Goal: Contribute content: Contribute content

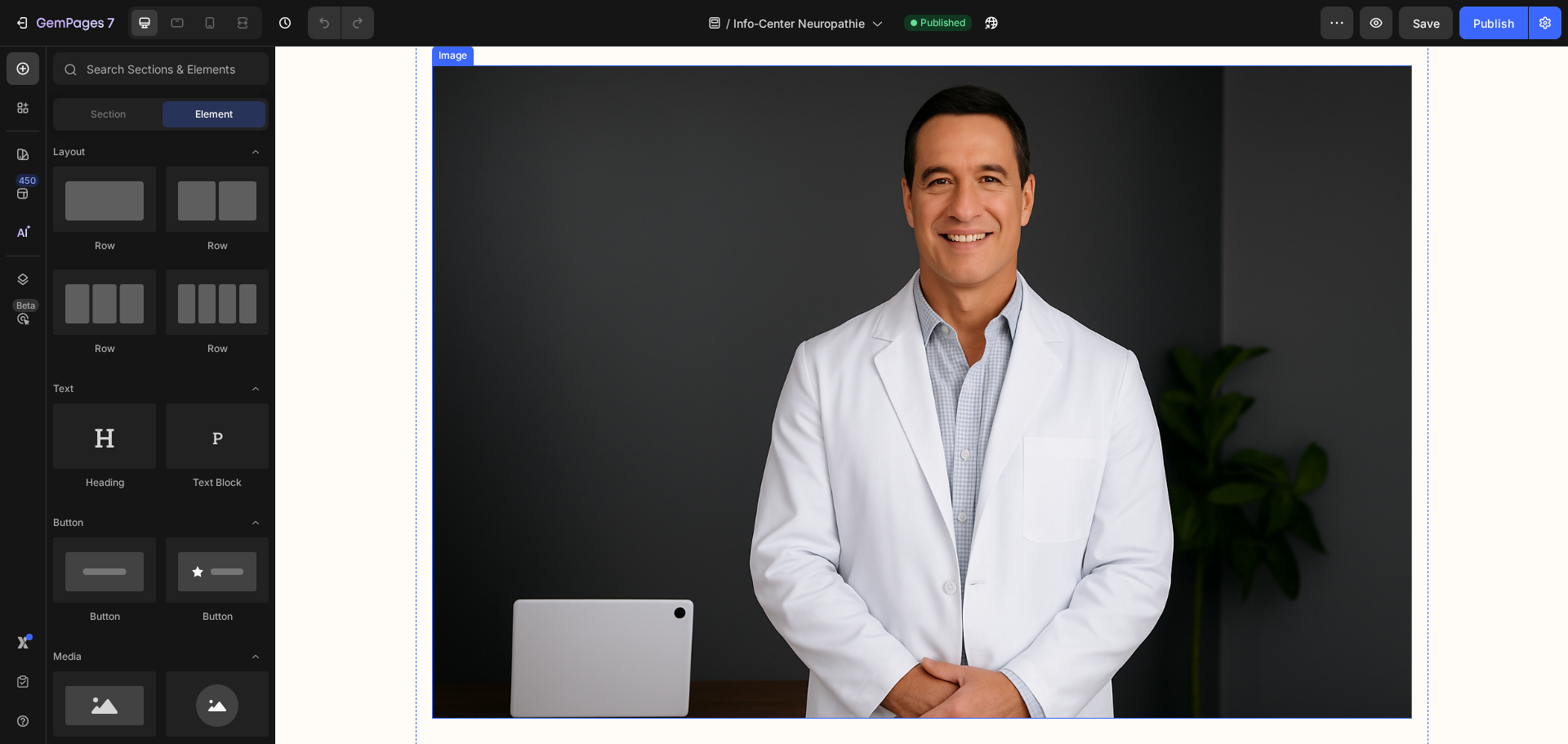
scroll to position [1307, 0]
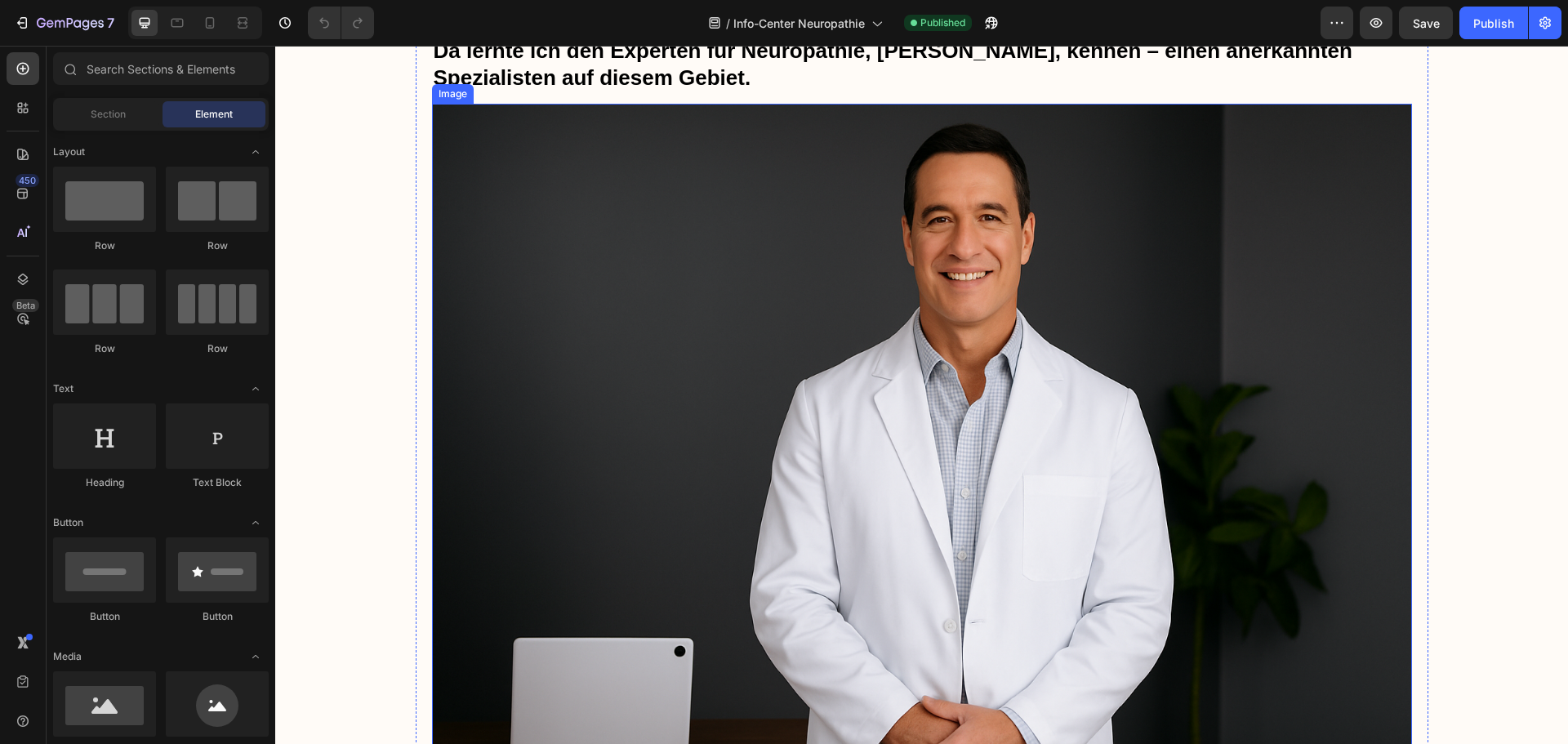
click at [1198, 332] on img at bounding box center [921, 430] width 980 height 653
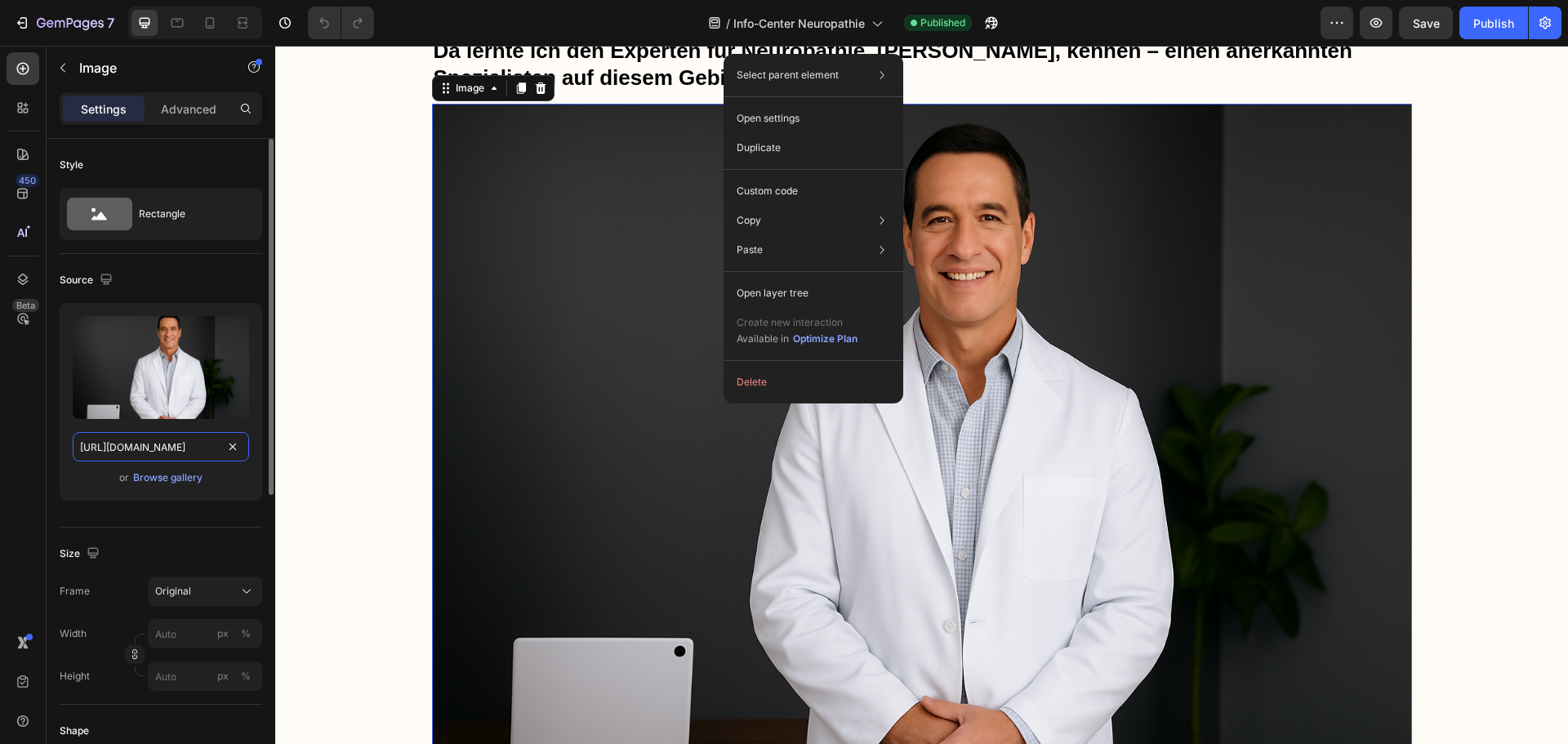
click at [186, 442] on input "[URL][DOMAIN_NAME]" at bounding box center [160, 446] width 176 height 29
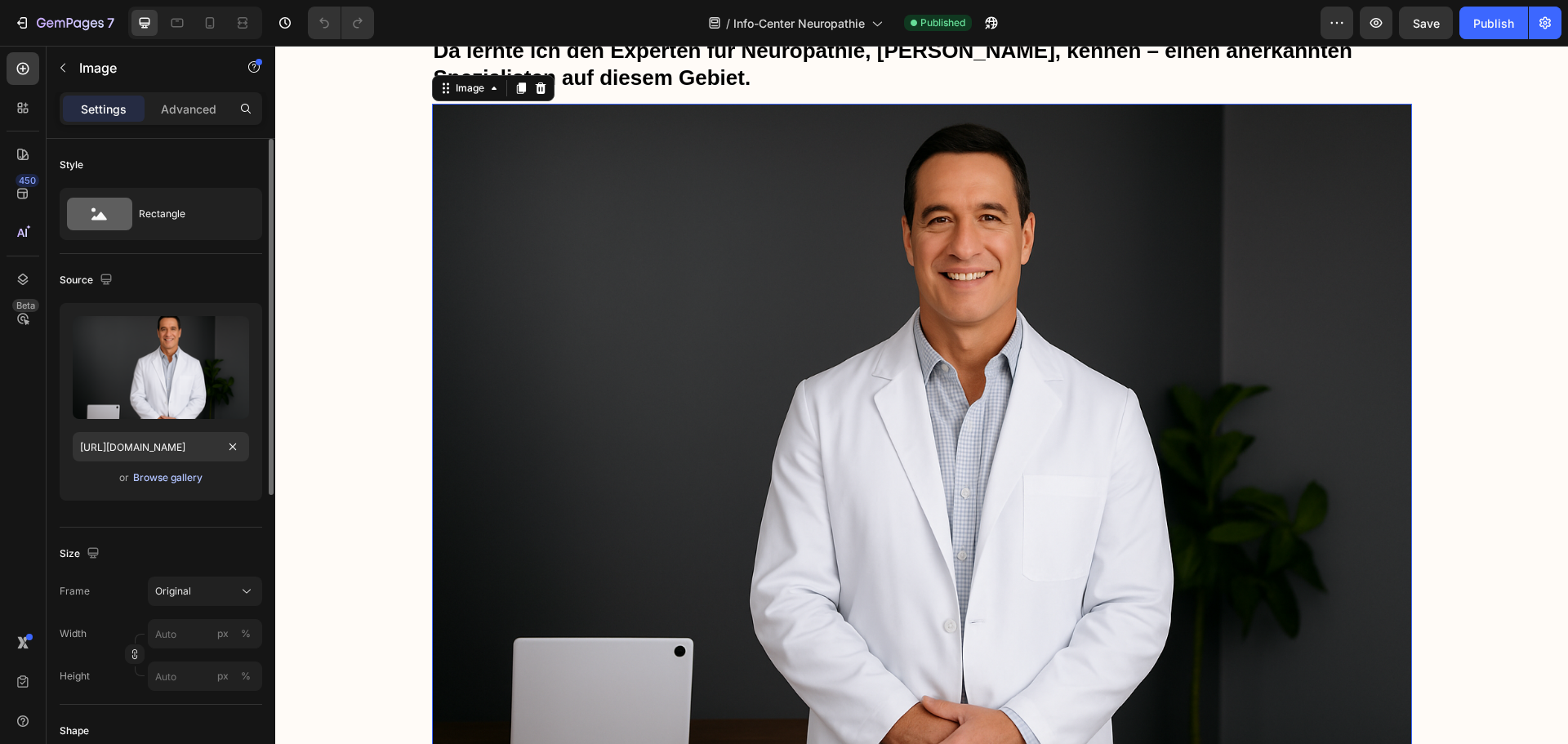
click at [161, 479] on div "Browse gallery" at bounding box center [168, 478] width 70 height 15
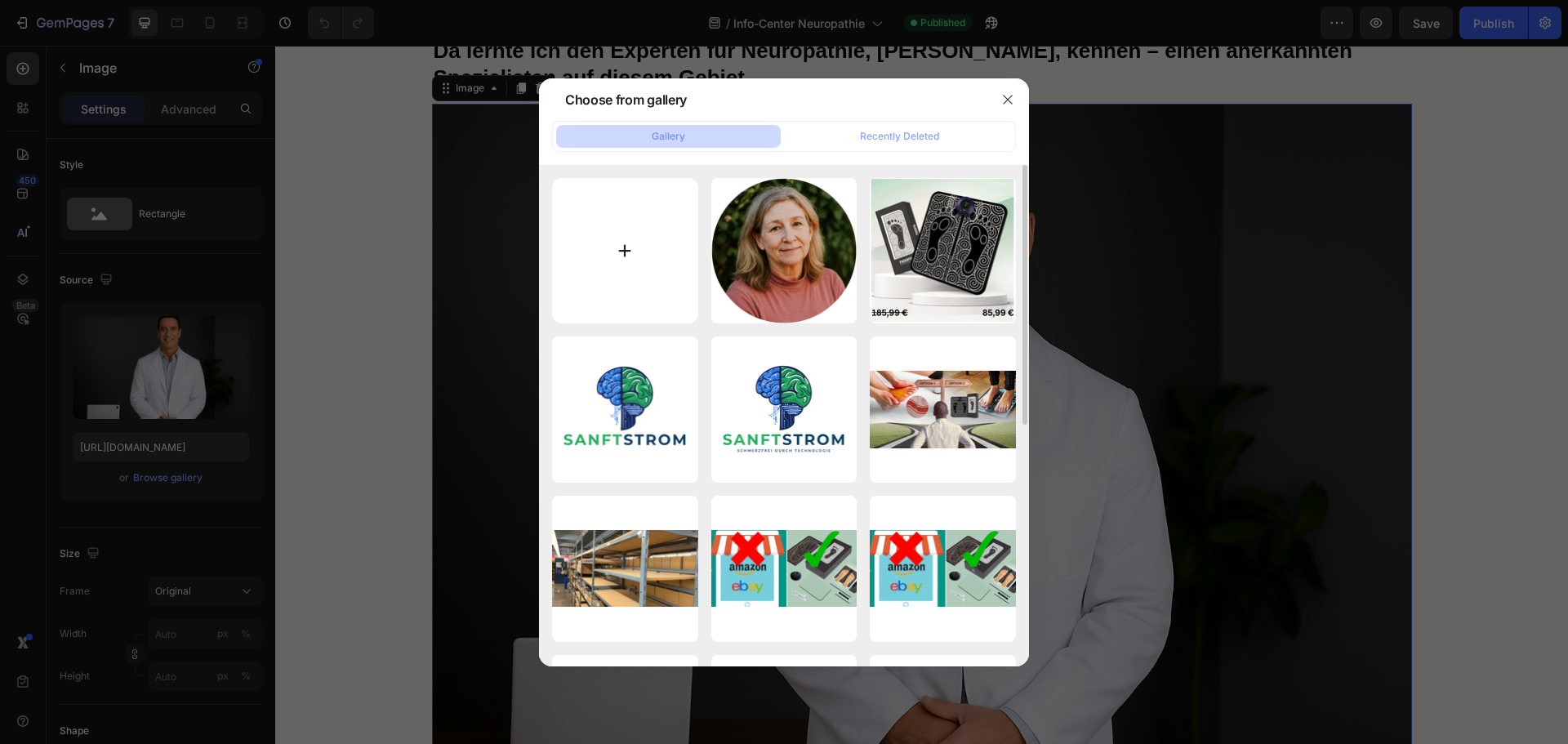
click at [613, 229] on input "file" at bounding box center [625, 251] width 146 height 146
type input "C:\fakepath\ChatGPT Image [DATE], 14_25_43.png"
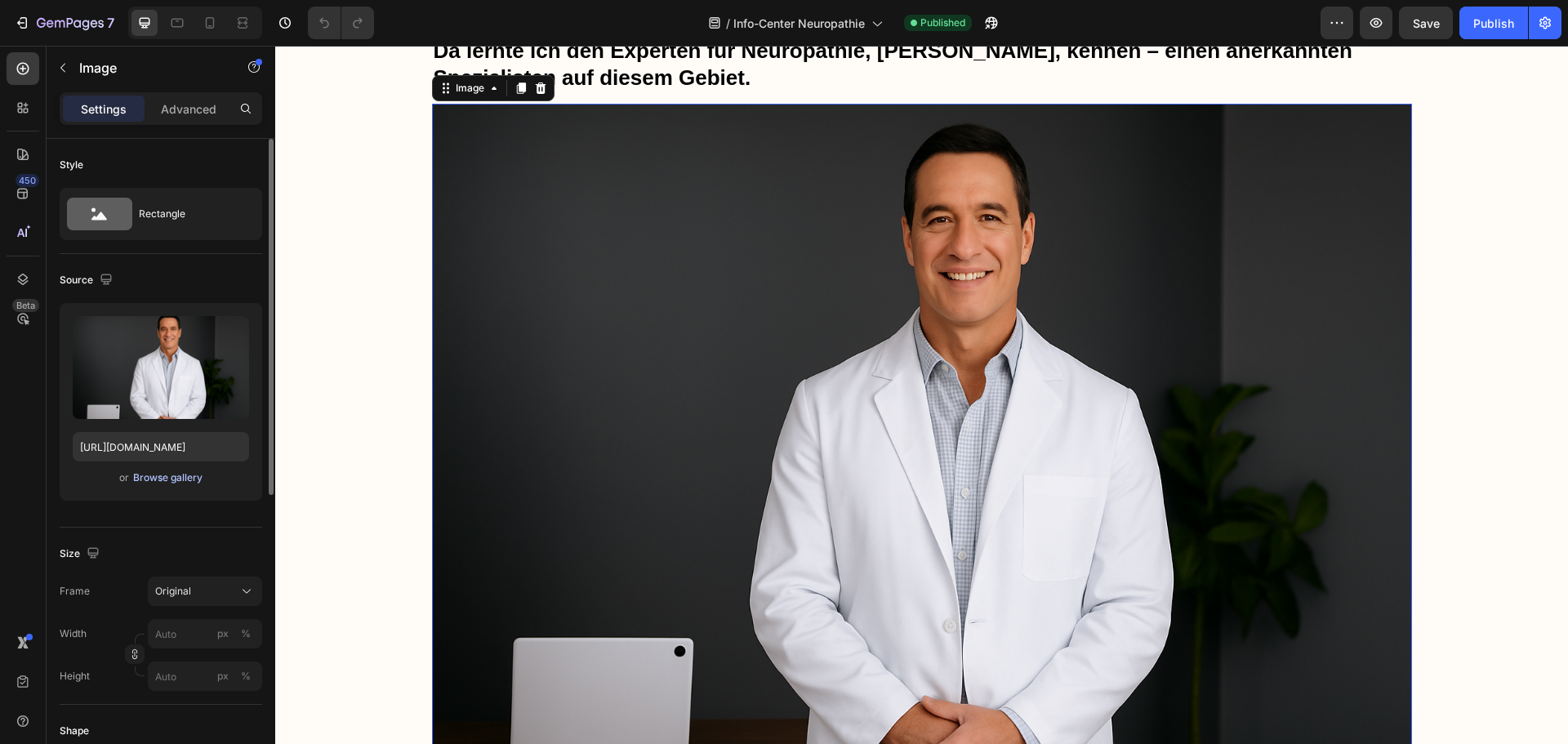
click at [153, 478] on div "Browse gallery" at bounding box center [168, 478] width 70 height 15
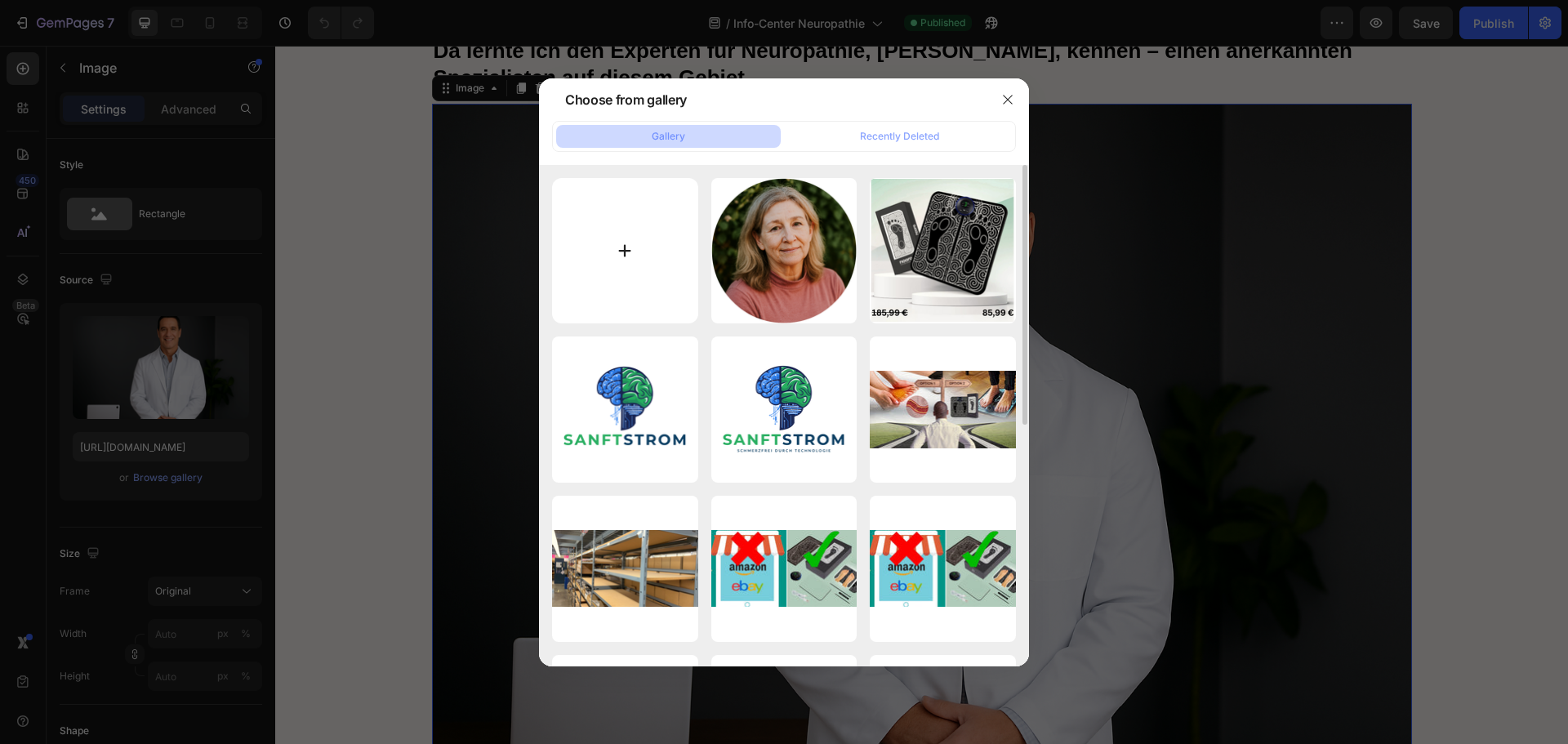
click at [635, 254] on input "file" at bounding box center [625, 251] width 146 height 146
type input "C:\fakepath\ChatGPT Image [DATE], 14_25_43.png"
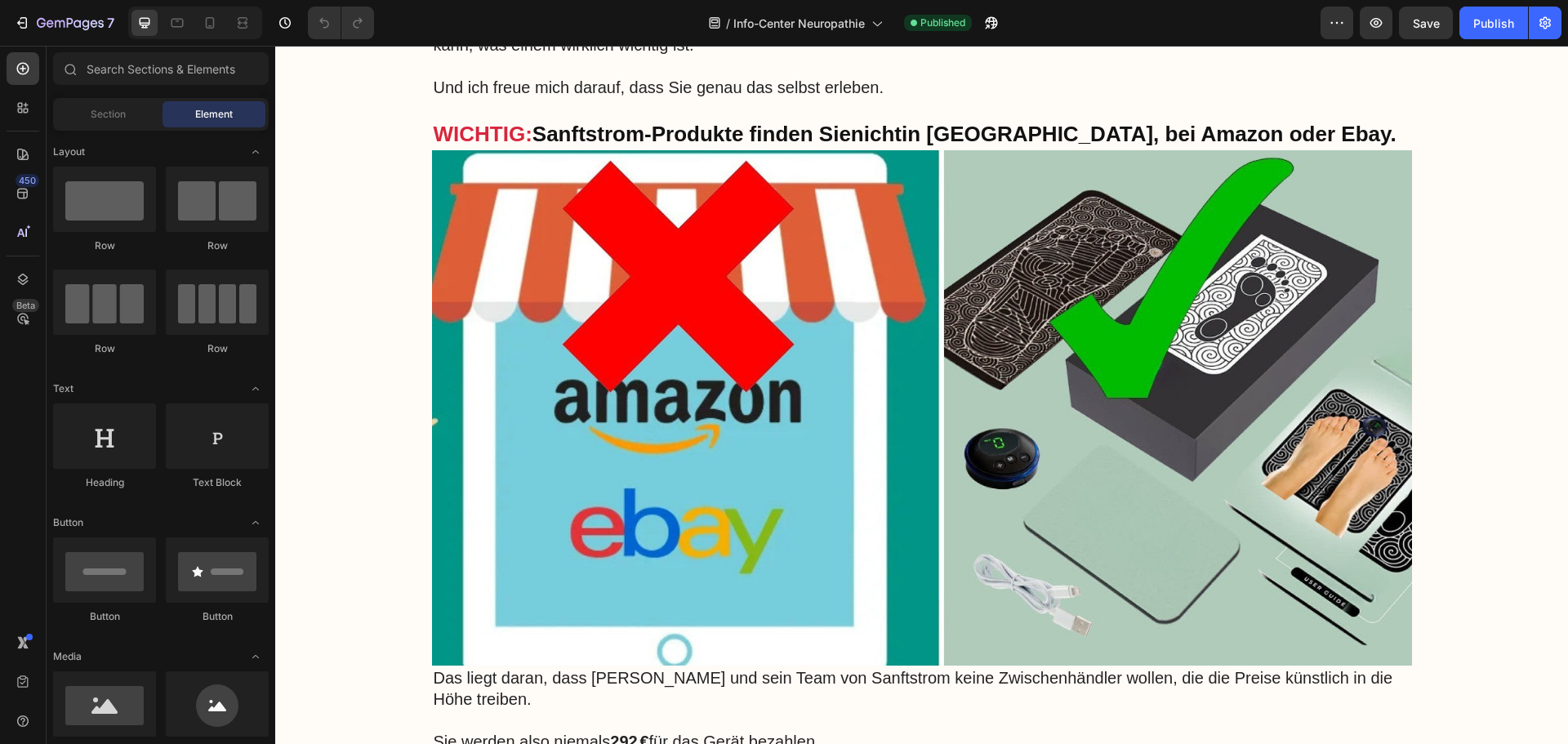
scroll to position [12454, 0]
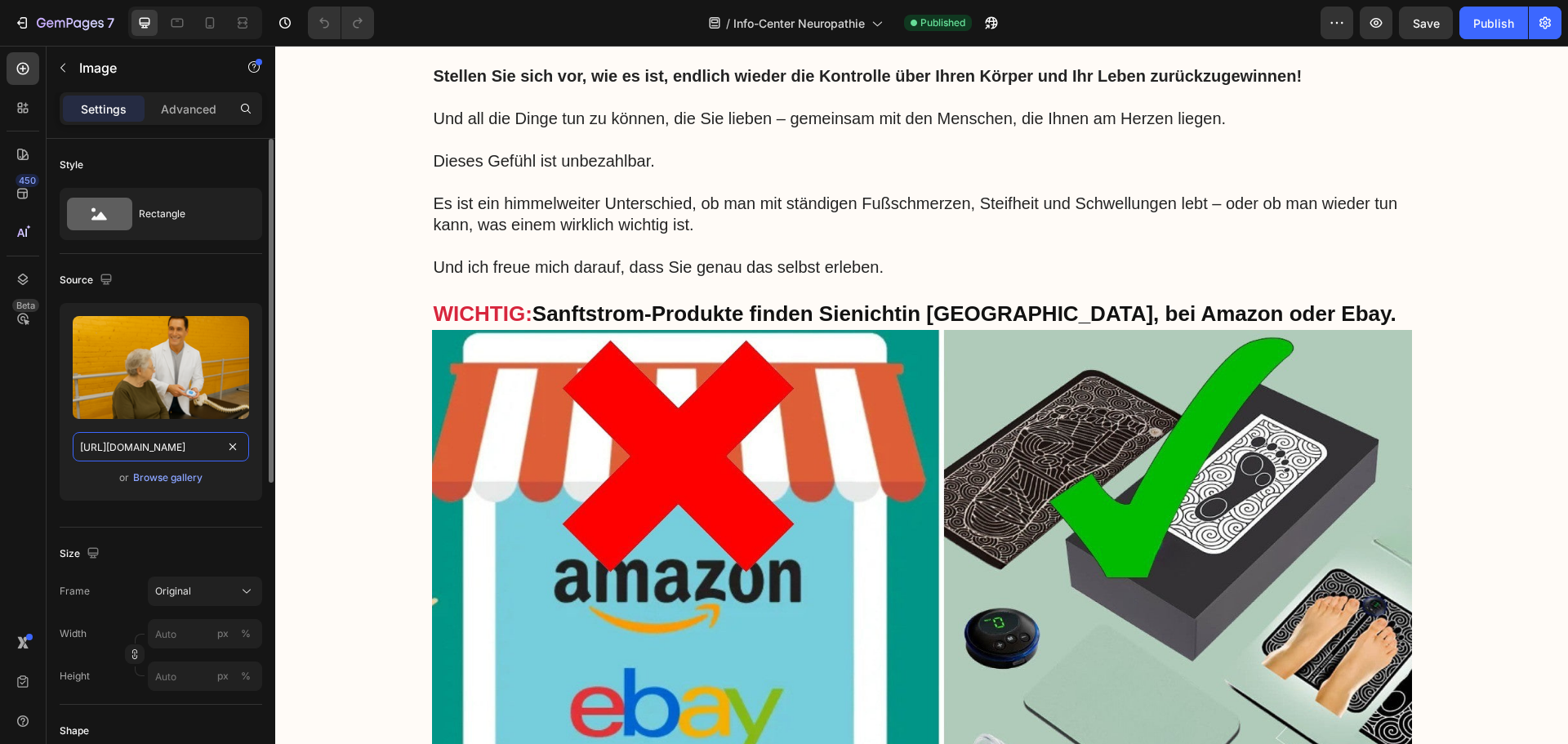
click at [170, 455] on input "[URL][DOMAIN_NAME]" at bounding box center [160, 446] width 176 height 29
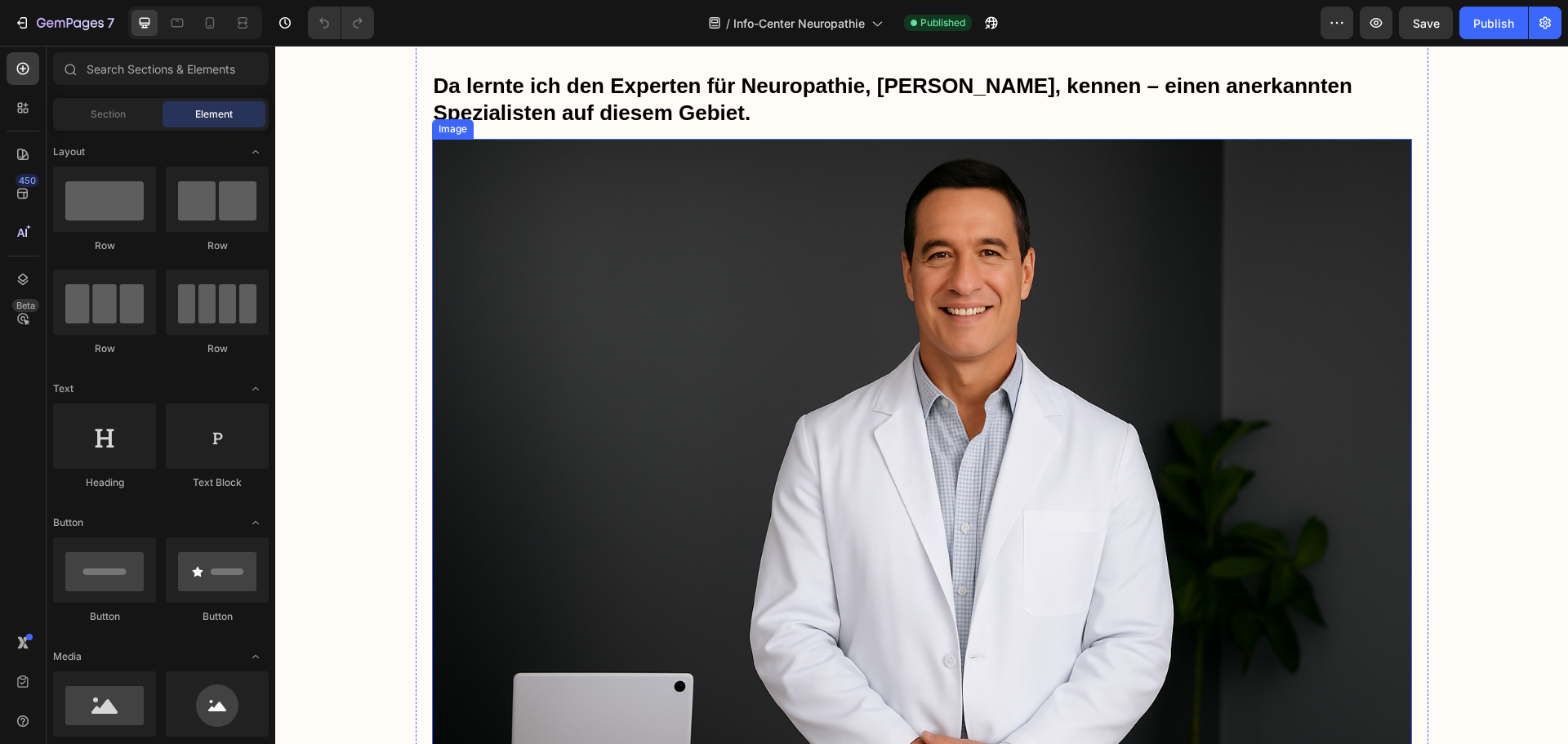
scroll to position [1359, 0]
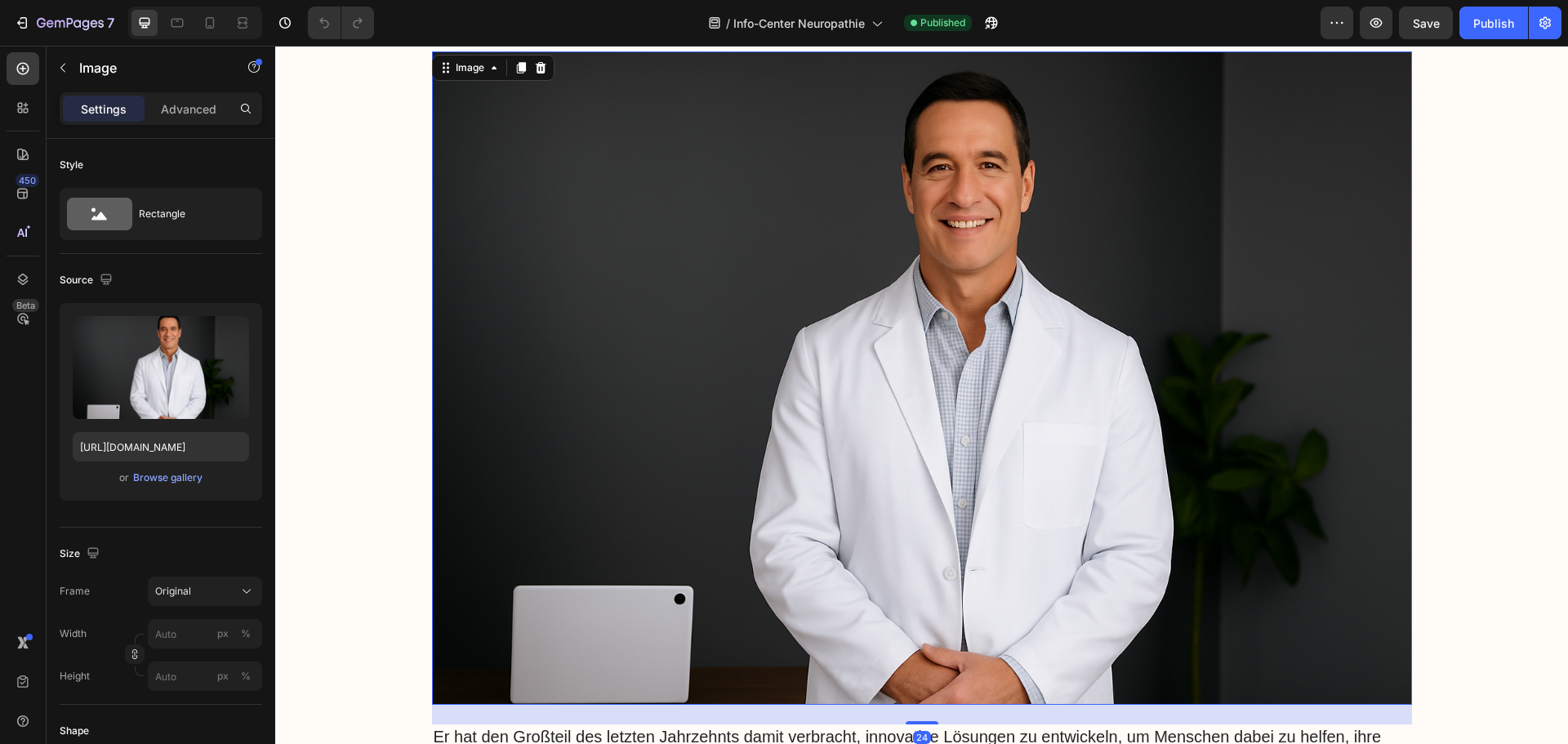
click at [913, 390] on img at bounding box center [921, 378] width 980 height 653
click at [138, 482] on div "Browse gallery" at bounding box center [168, 478] width 70 height 15
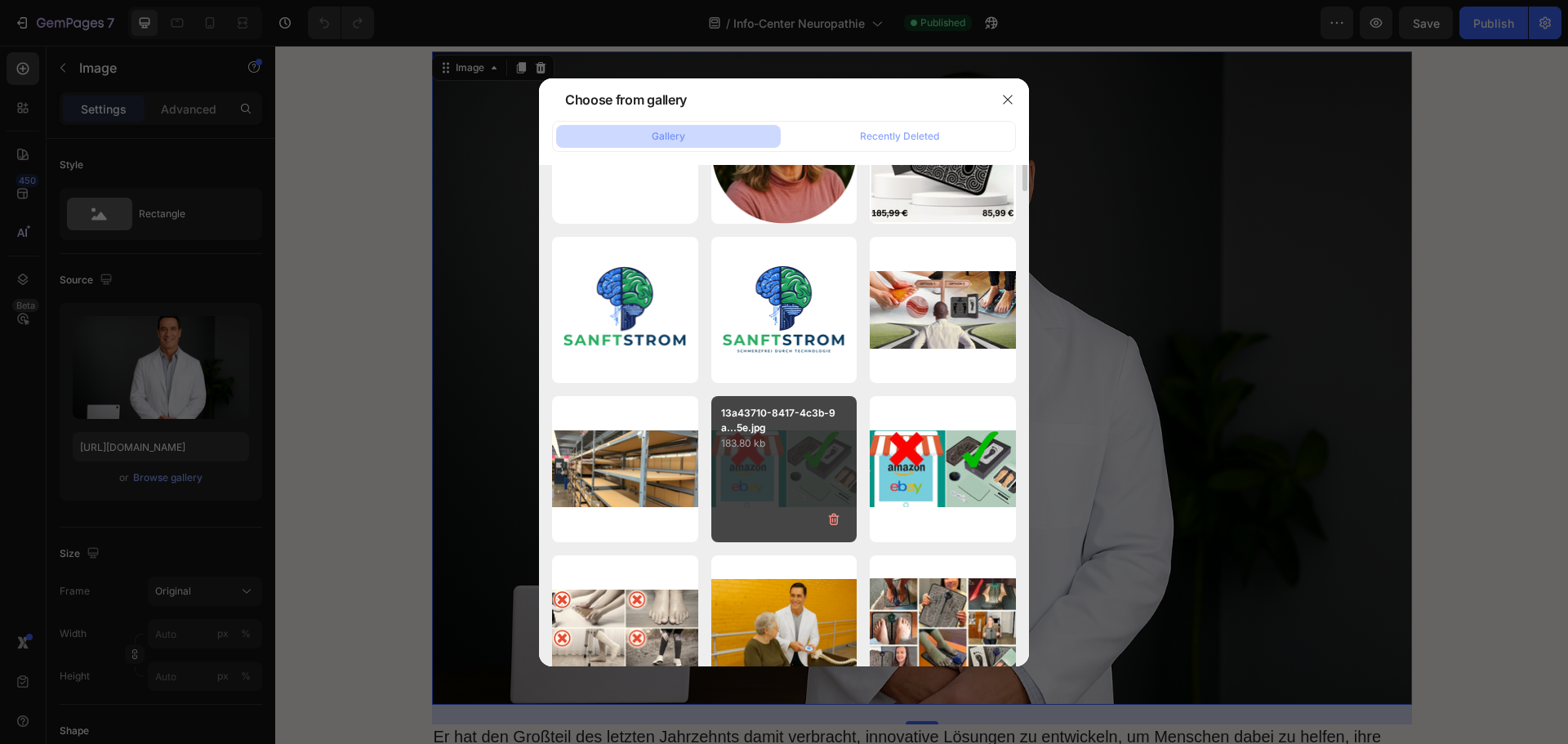
scroll to position [0, 0]
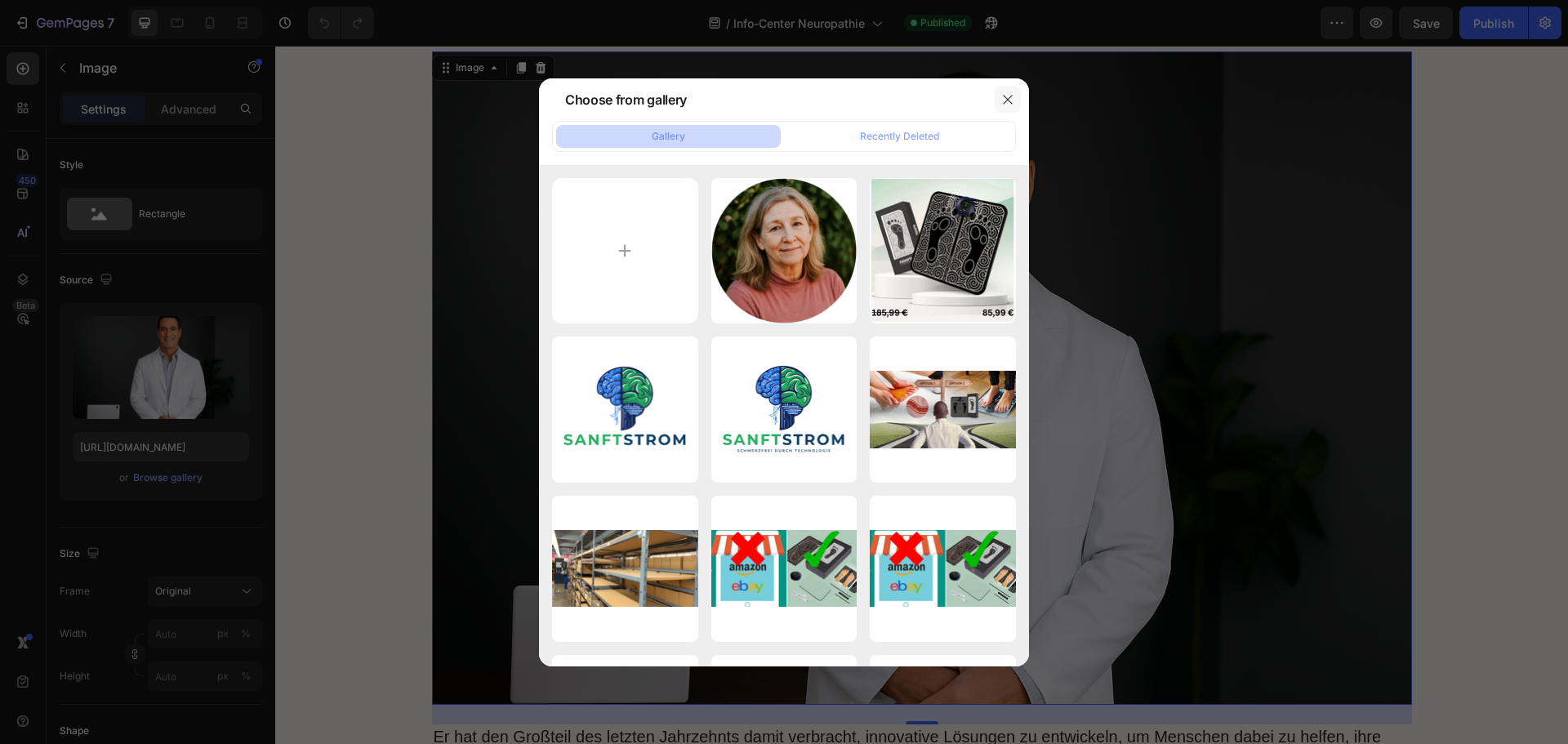
click at [1008, 94] on icon "button" at bounding box center [1008, 100] width 13 height 13
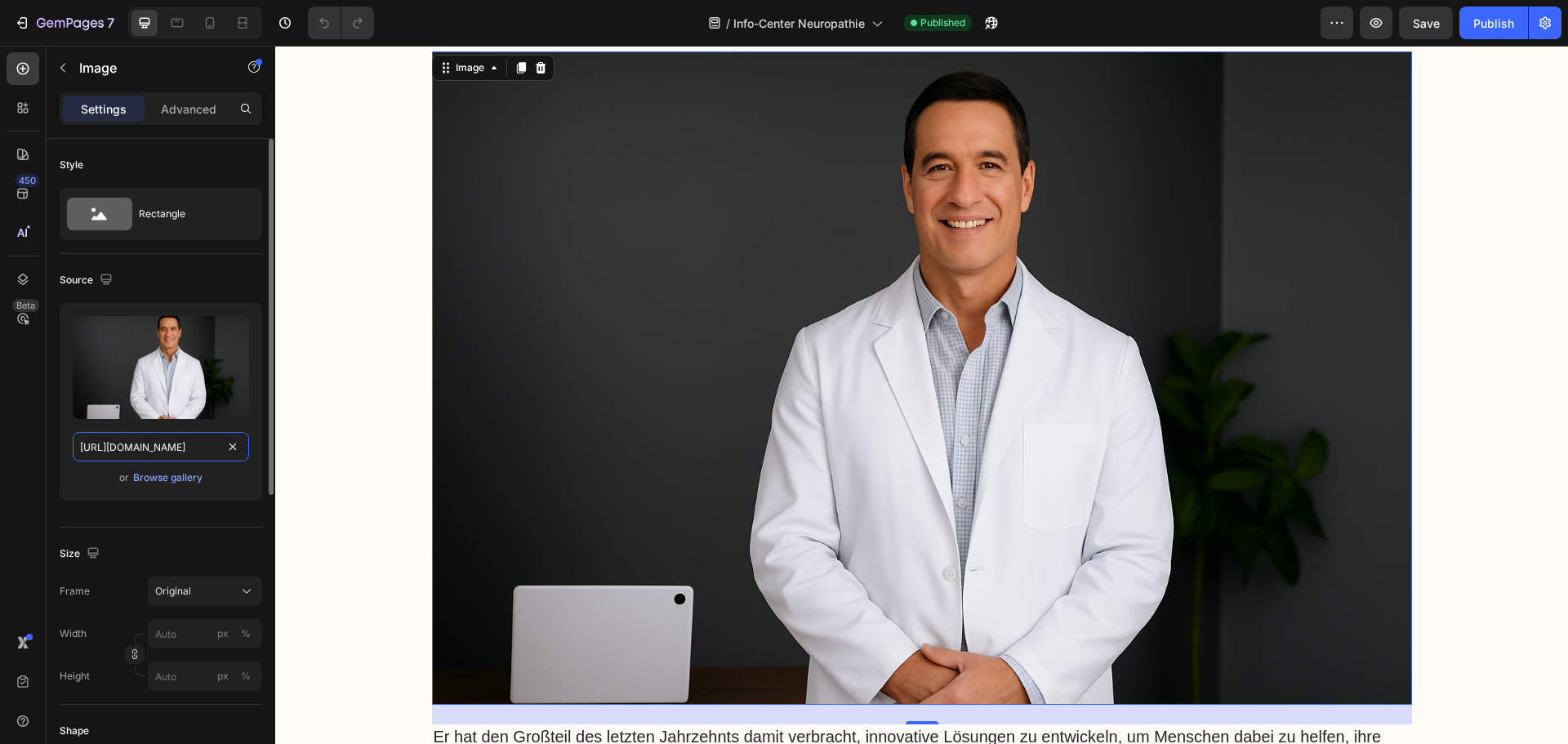
click at [151, 442] on input "[URL][DOMAIN_NAME]" at bounding box center [160, 446] width 176 height 29
paste input "e02a2195-801a-4810-ba4f-e40cd2f5830b.png?v=1756383988"
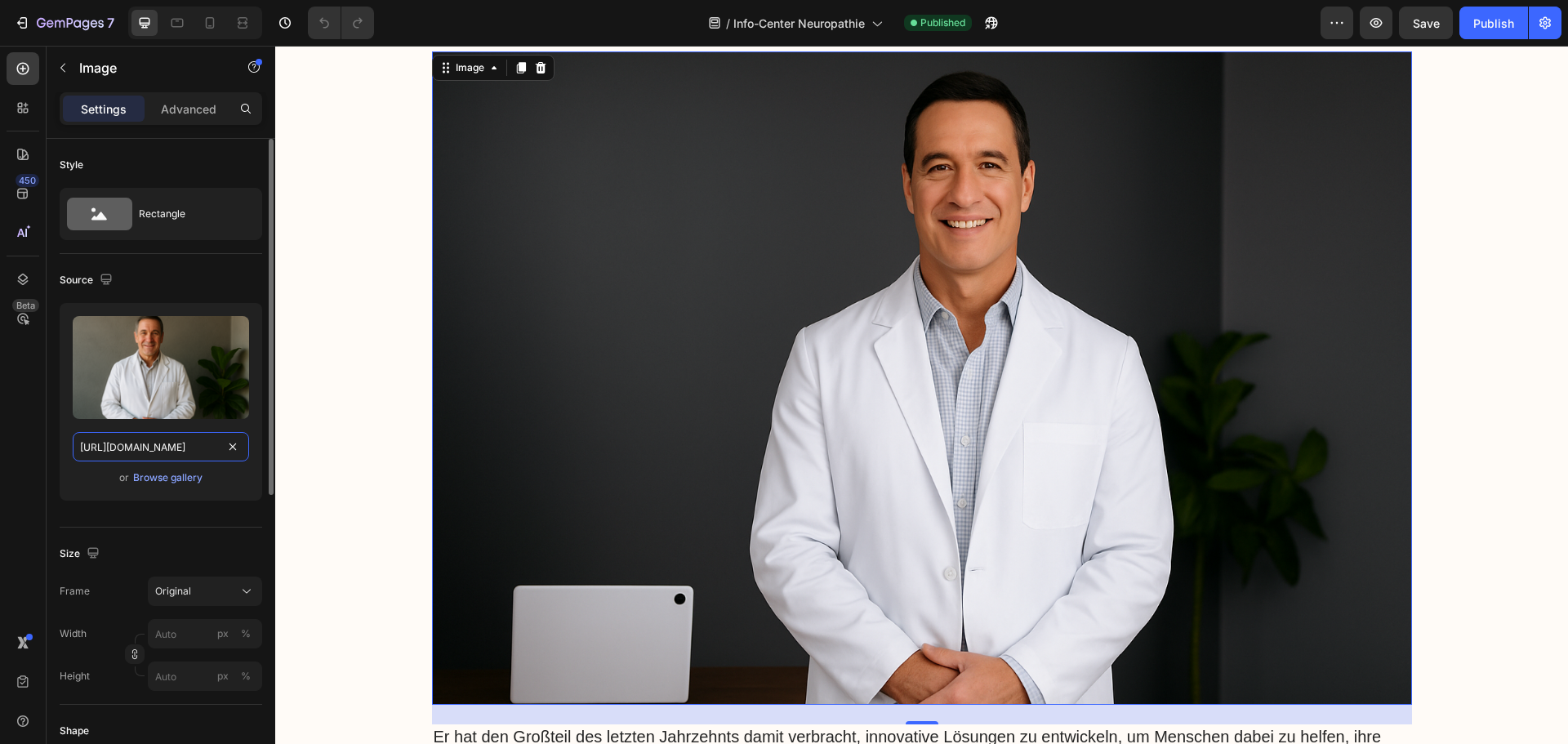
type input "[URL][DOMAIN_NAME]"
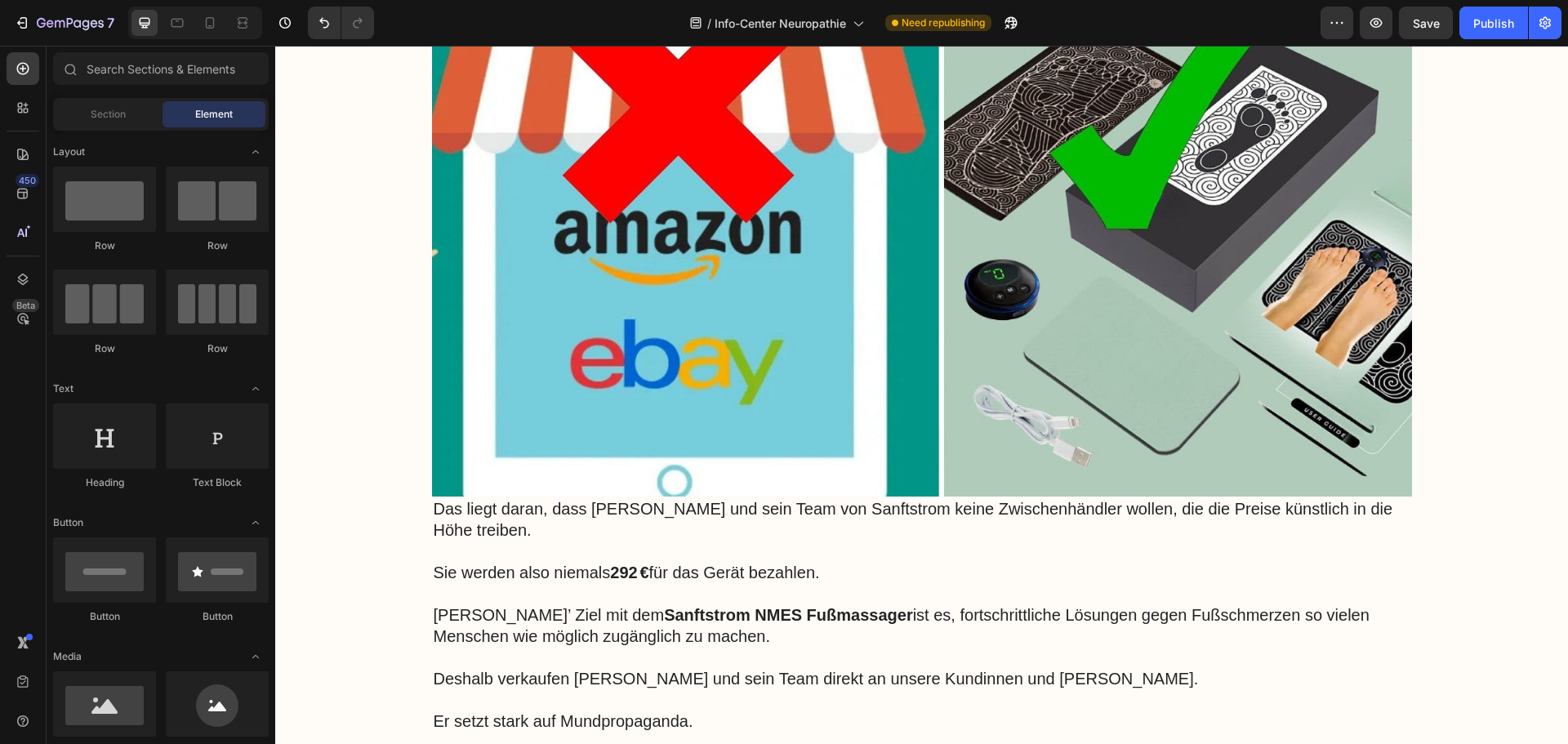
scroll to position [12573, 0]
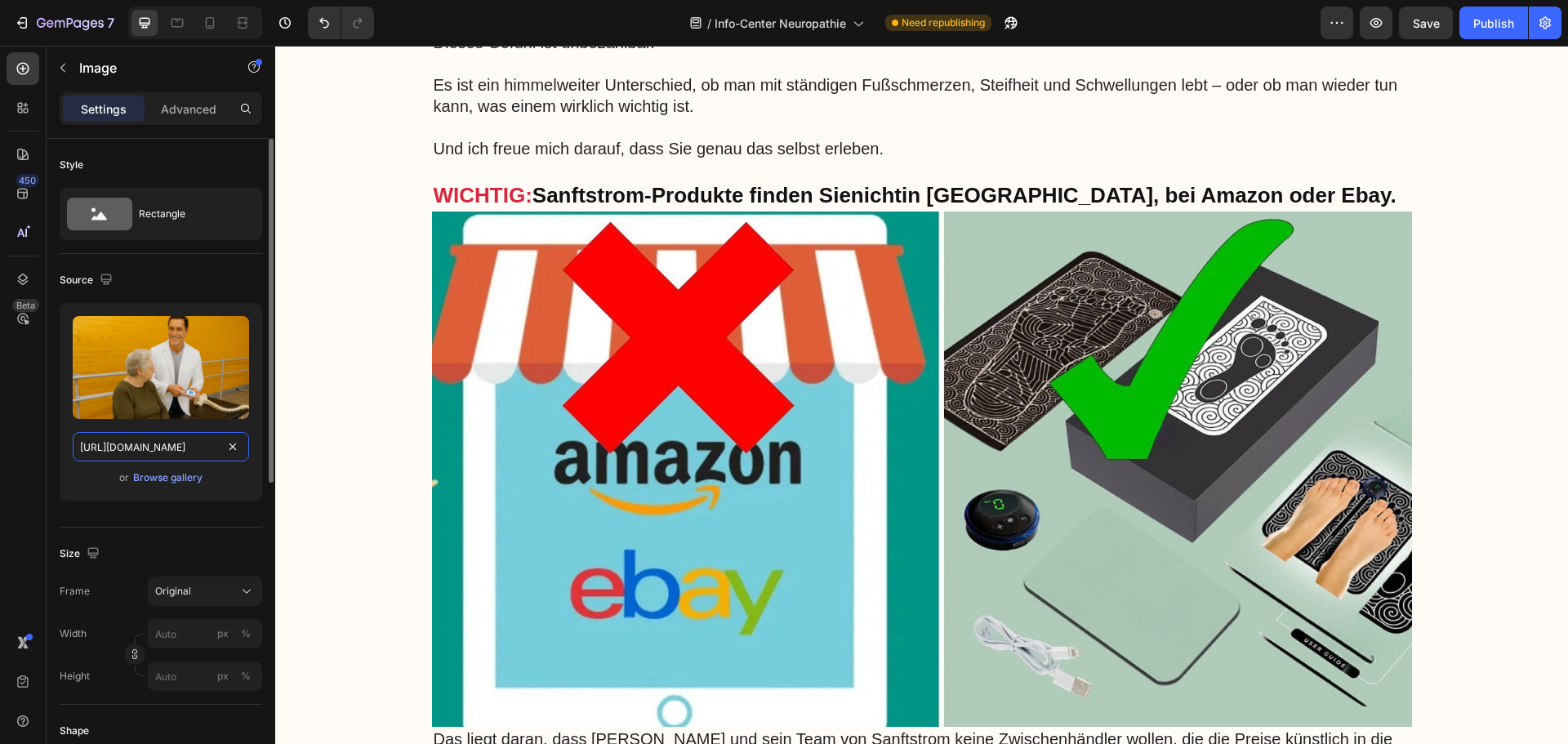
click at [170, 442] on input "[URL][DOMAIN_NAME]" at bounding box center [160, 446] width 176 height 29
paste input "ChatGPT_Image_28._Aug._2025_14_33_37.png?v=1756384451"
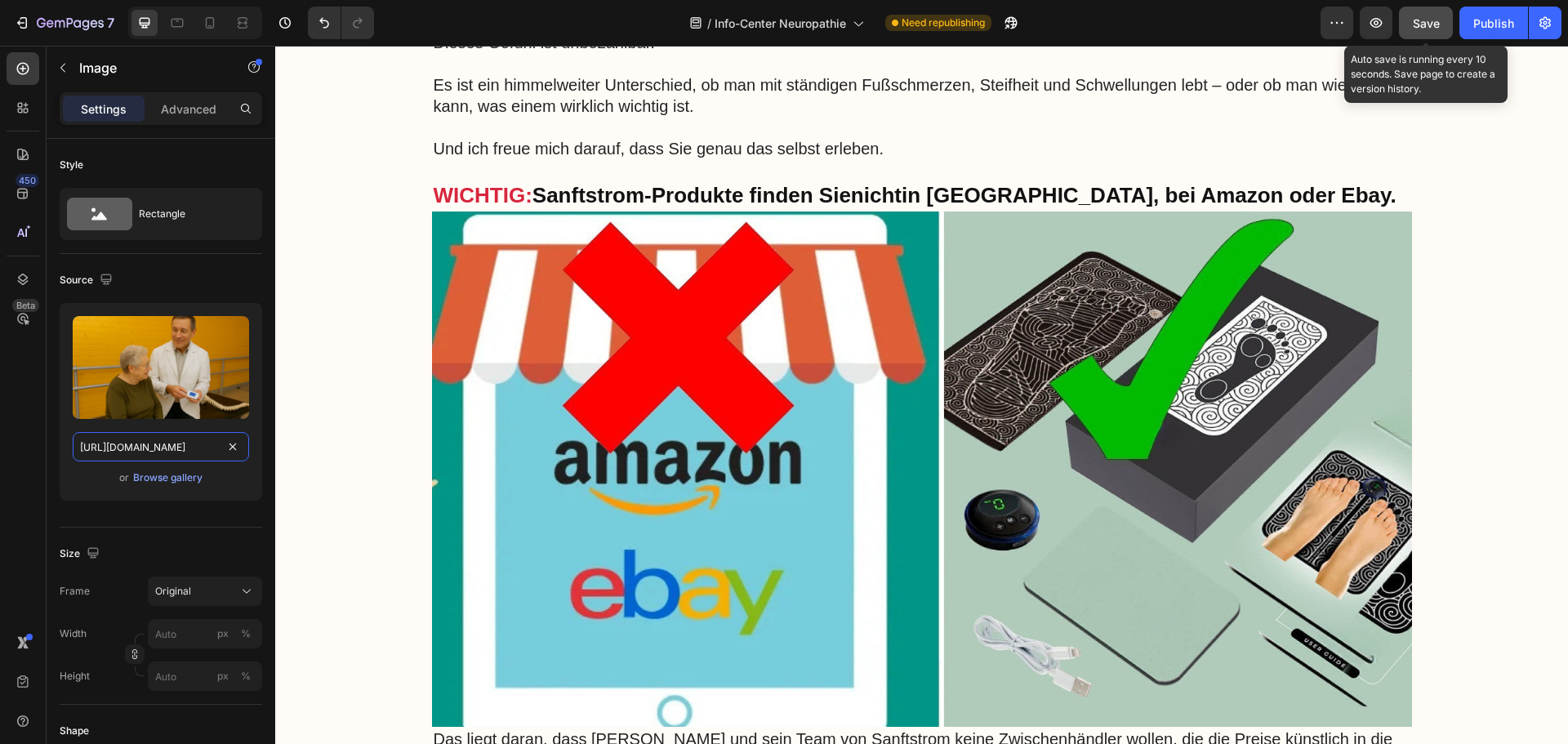
type input "[URL][DOMAIN_NAME]"
click at [1429, 21] on span "Save" at bounding box center [1426, 23] width 27 height 14
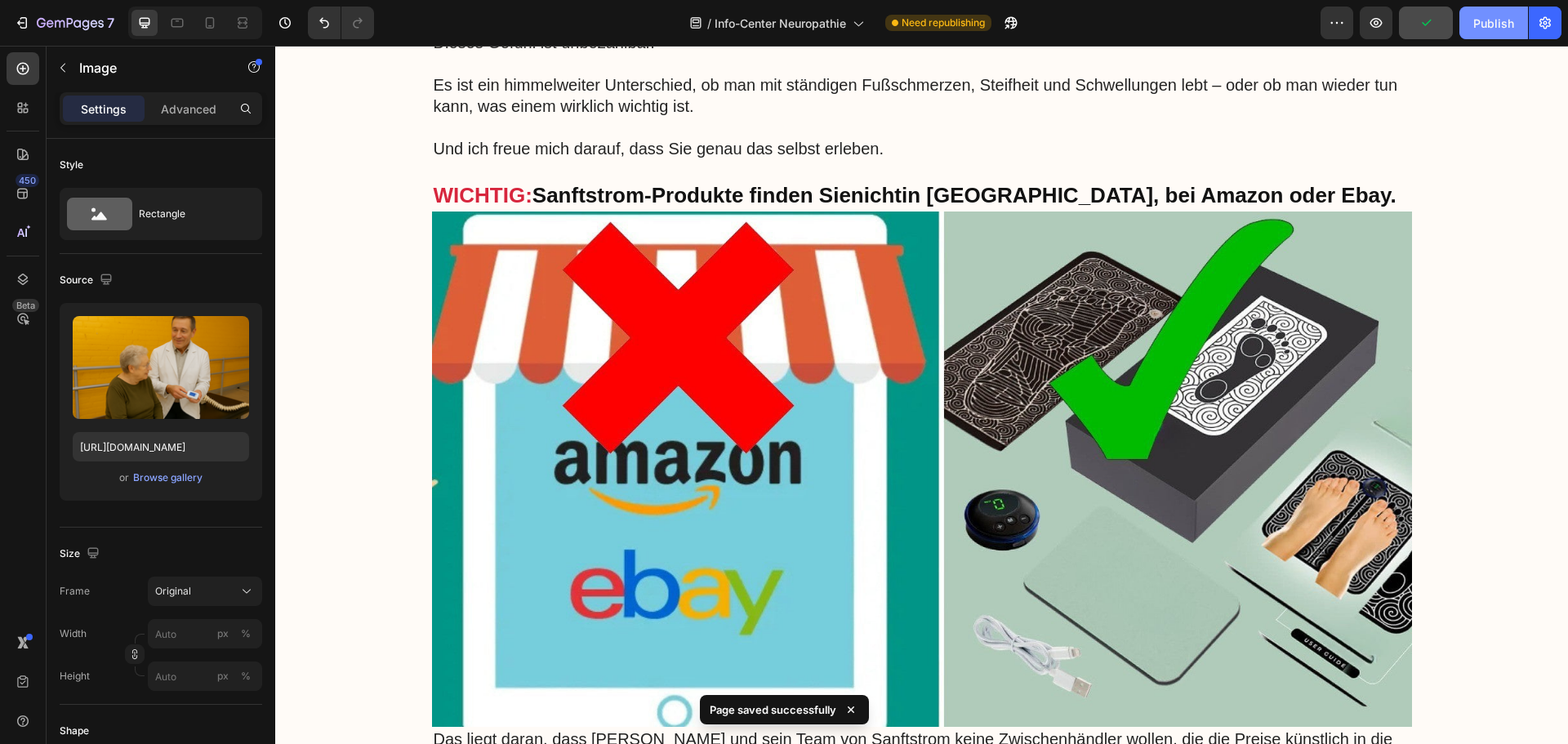
click at [1475, 27] on div "Publish" at bounding box center [1494, 24] width 41 height 17
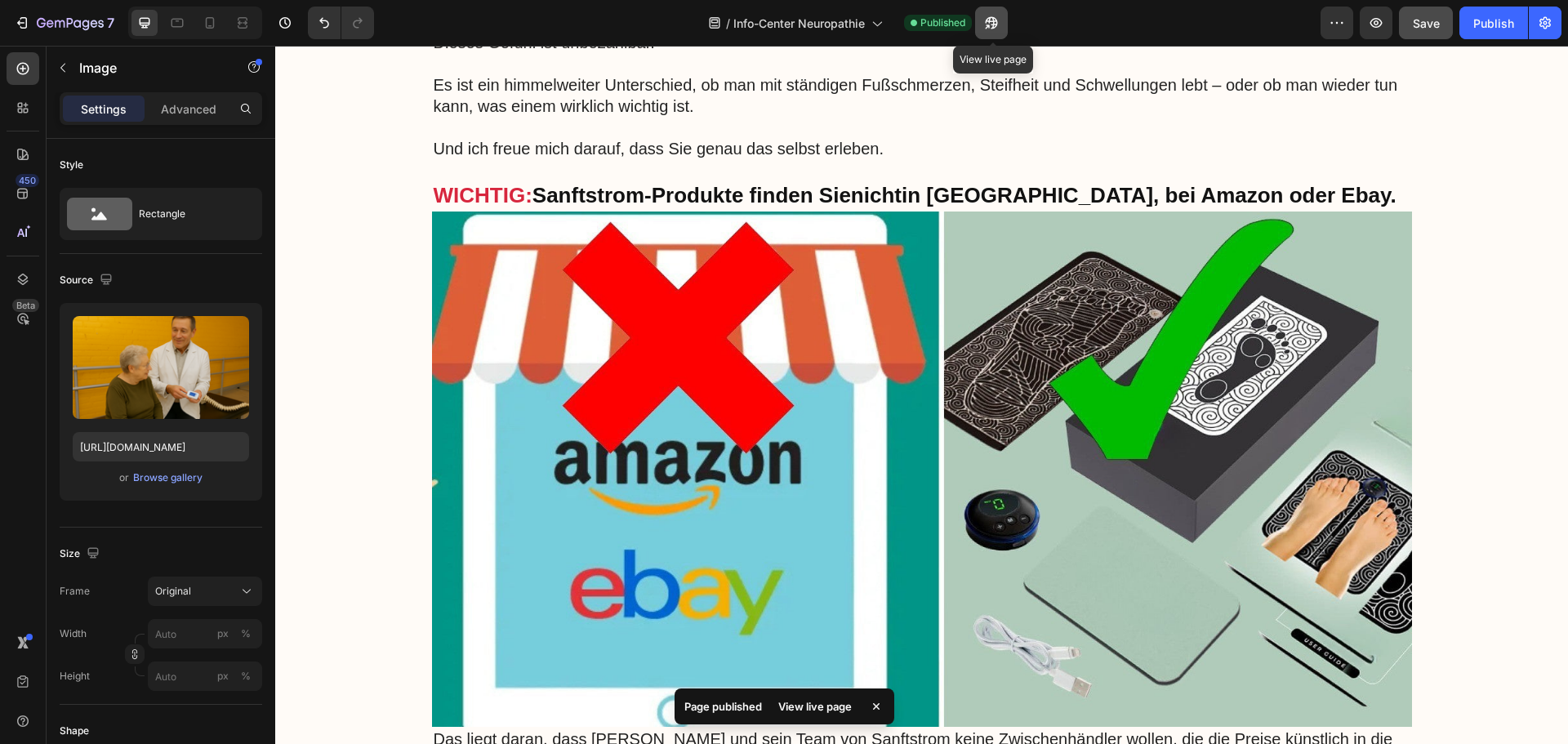
click at [999, 19] on icon "button" at bounding box center [991, 23] width 16 height 16
